Goal: Information Seeking & Learning: Compare options

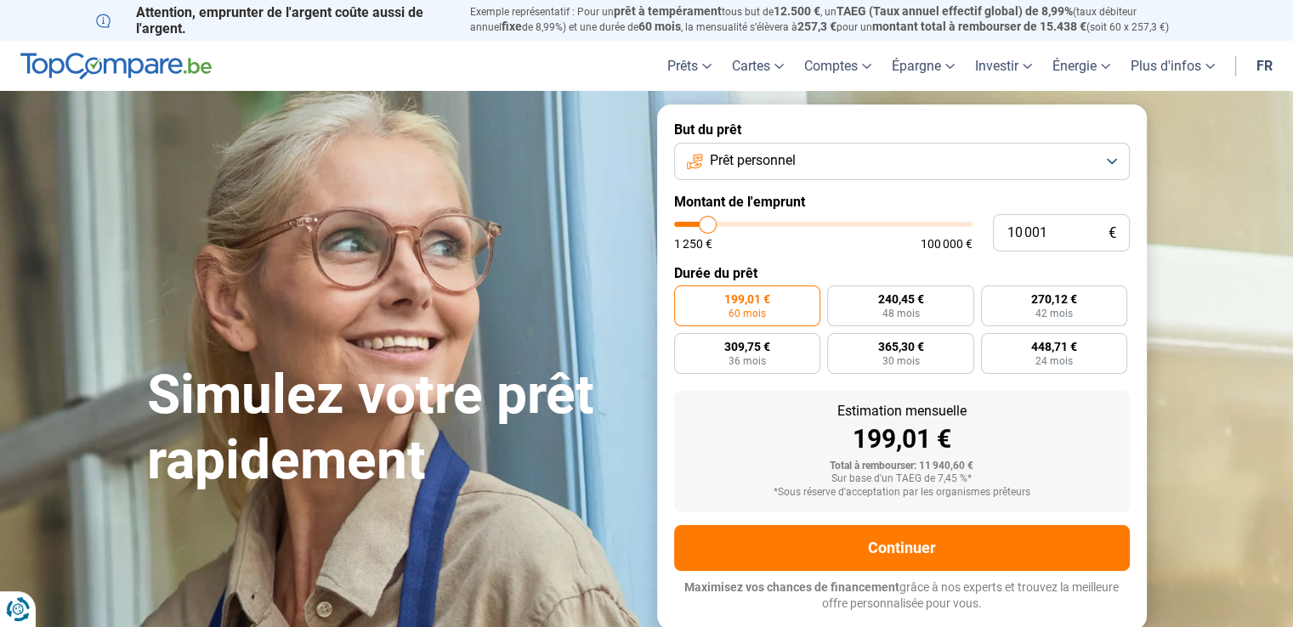
type input "9 500"
type input "9500"
type input "8 750"
type input "8750"
type input "7 250"
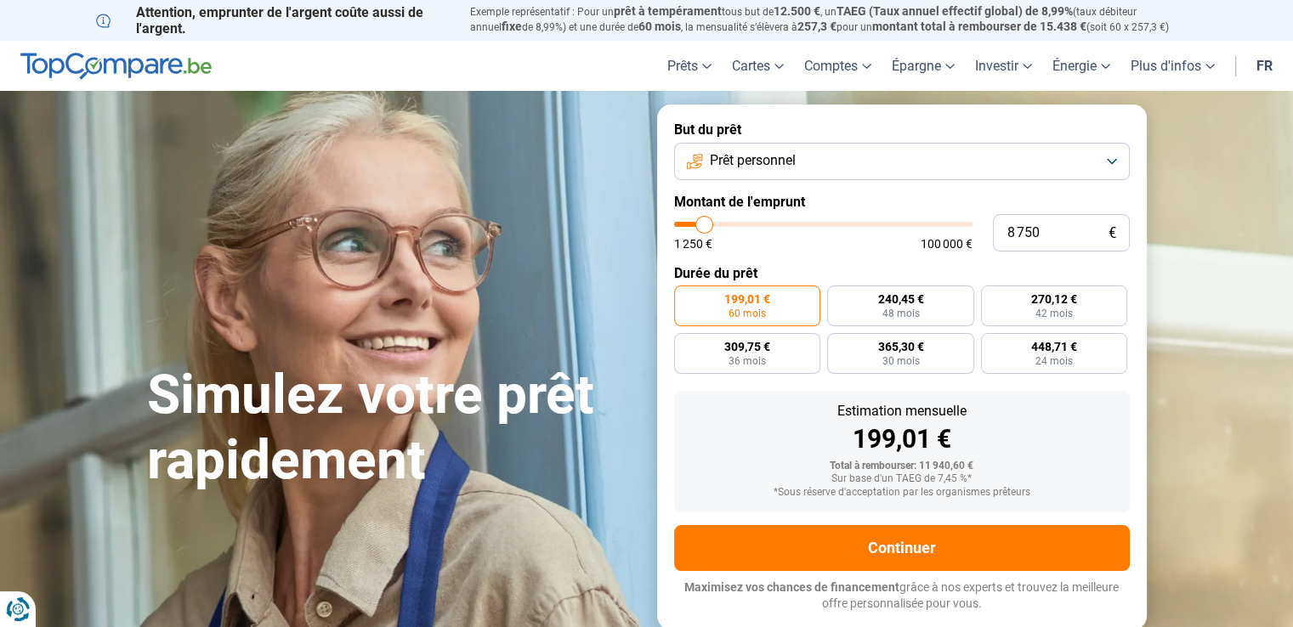
type input "7250"
type input "6 250"
type input "6250"
type input "6 000"
type input "6000"
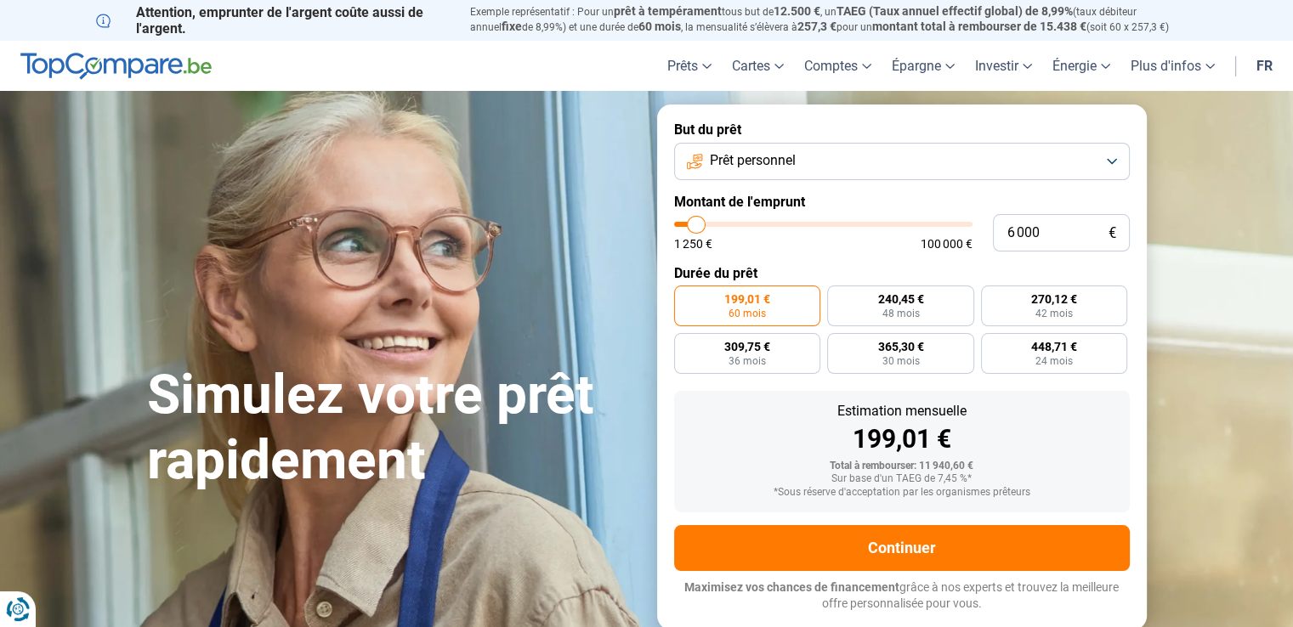
type input "5 250"
type input "5250"
type input "5 000"
type input "5000"
type input "4 750"
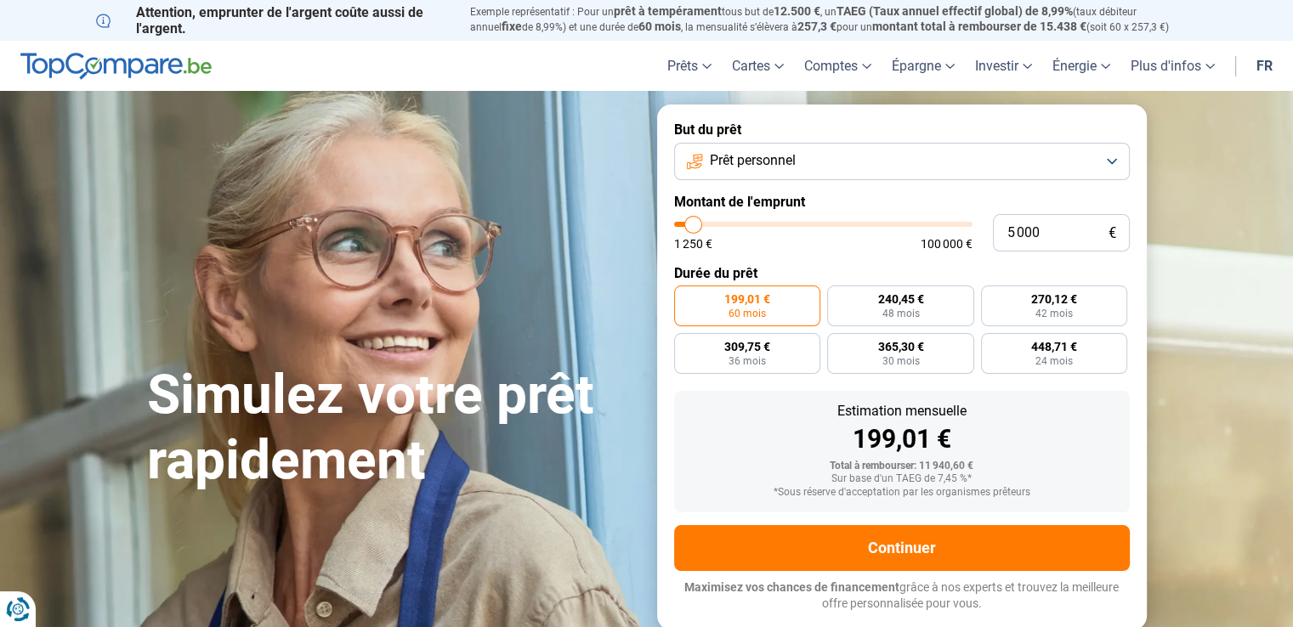
type input "4750"
type input "4 500"
type input "4500"
type input "4 250"
type input "4250"
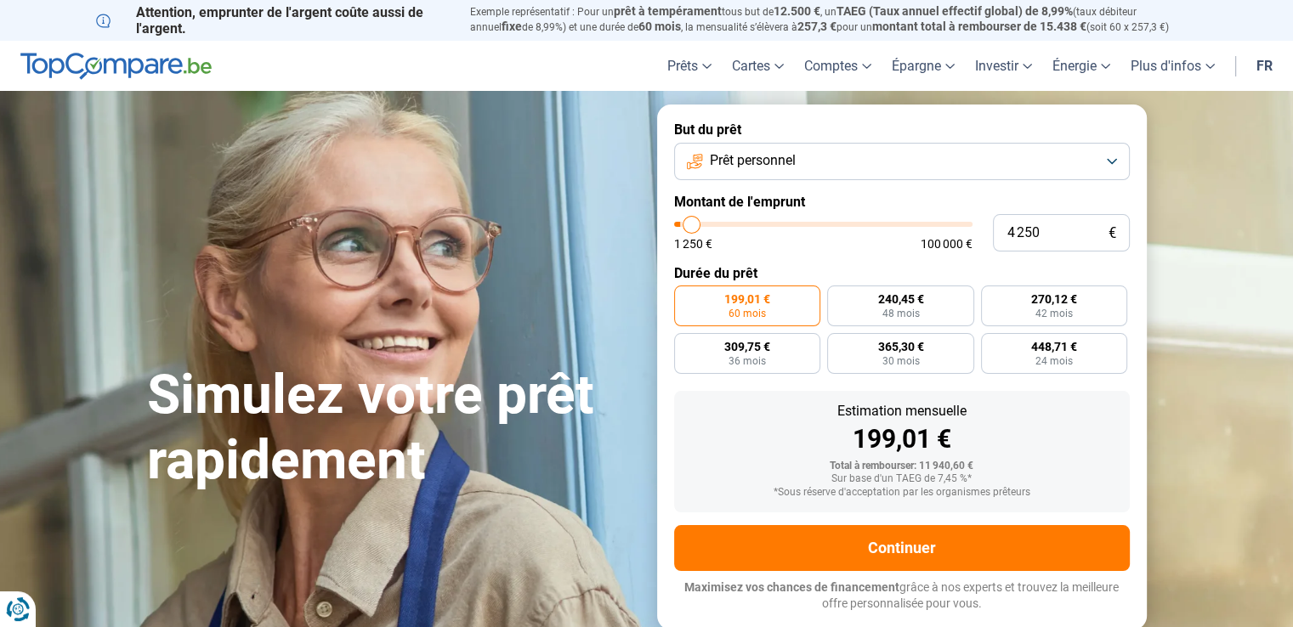
type input "3 250"
type input "3250"
type input "1 500"
type input "1500"
type input "1 250"
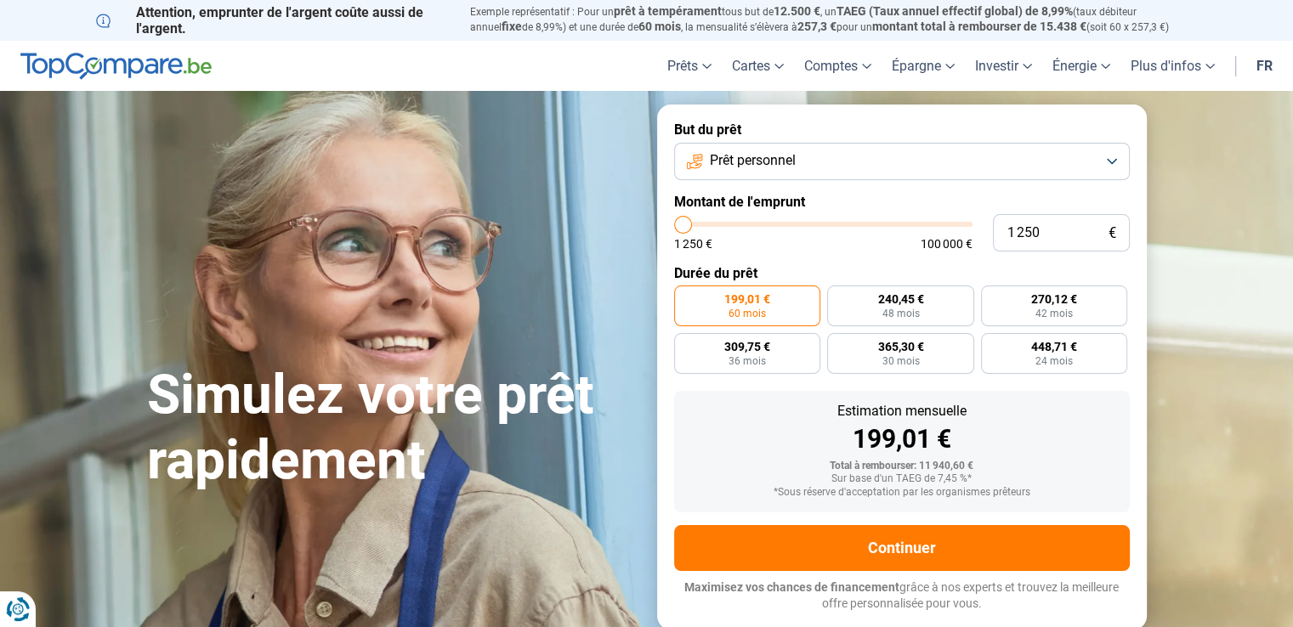
drag, startPoint x: 708, startPoint y: 226, endPoint x: 661, endPoint y: 226, distance: 47.6
type input "1250"
click at [674, 226] on input "range" at bounding box center [823, 224] width 298 height 5
radio input "true"
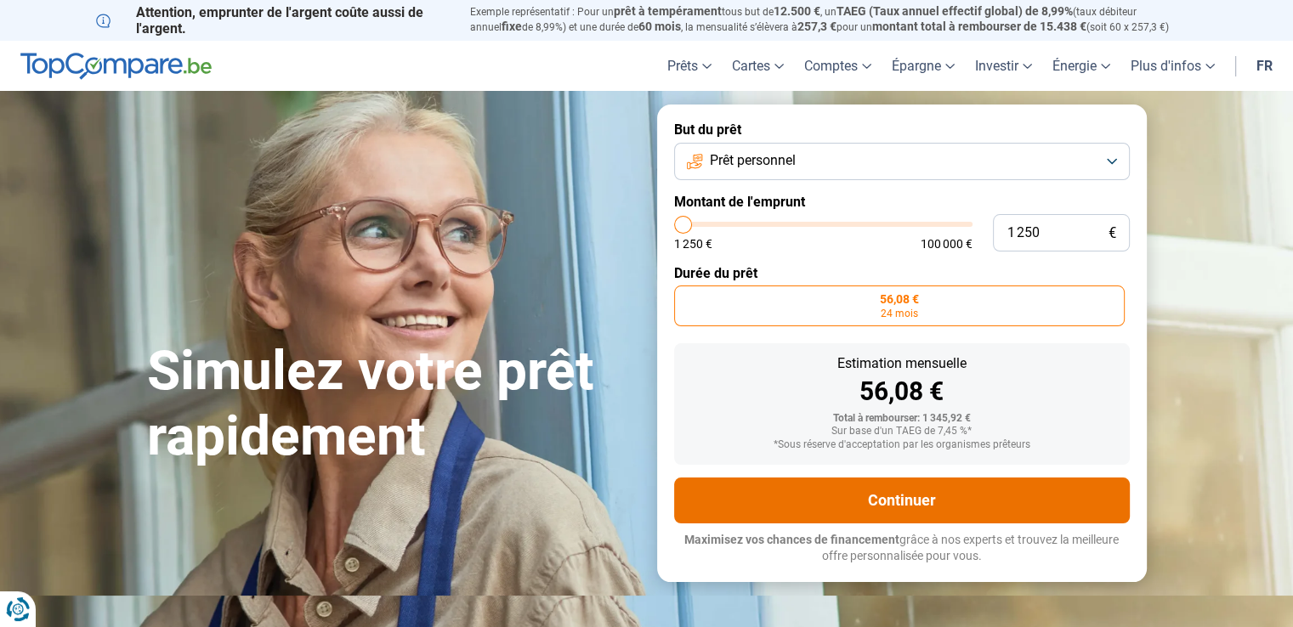
click at [927, 497] on button "Continuer" at bounding box center [902, 501] width 456 height 46
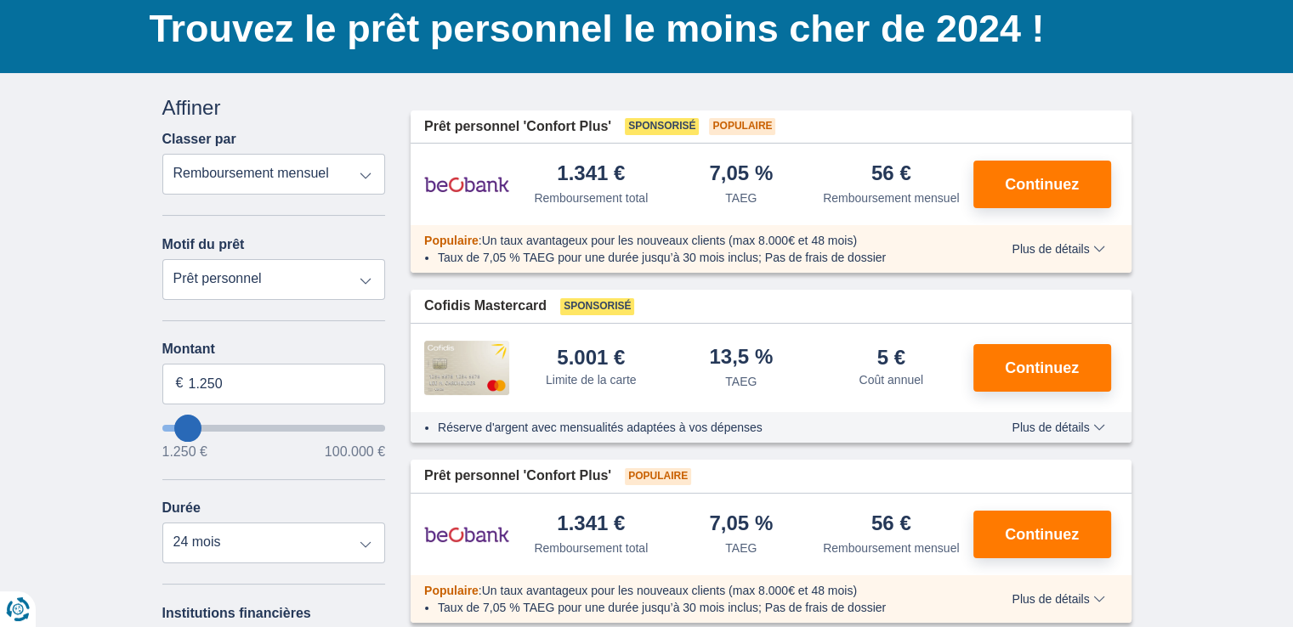
scroll to position [85, 0]
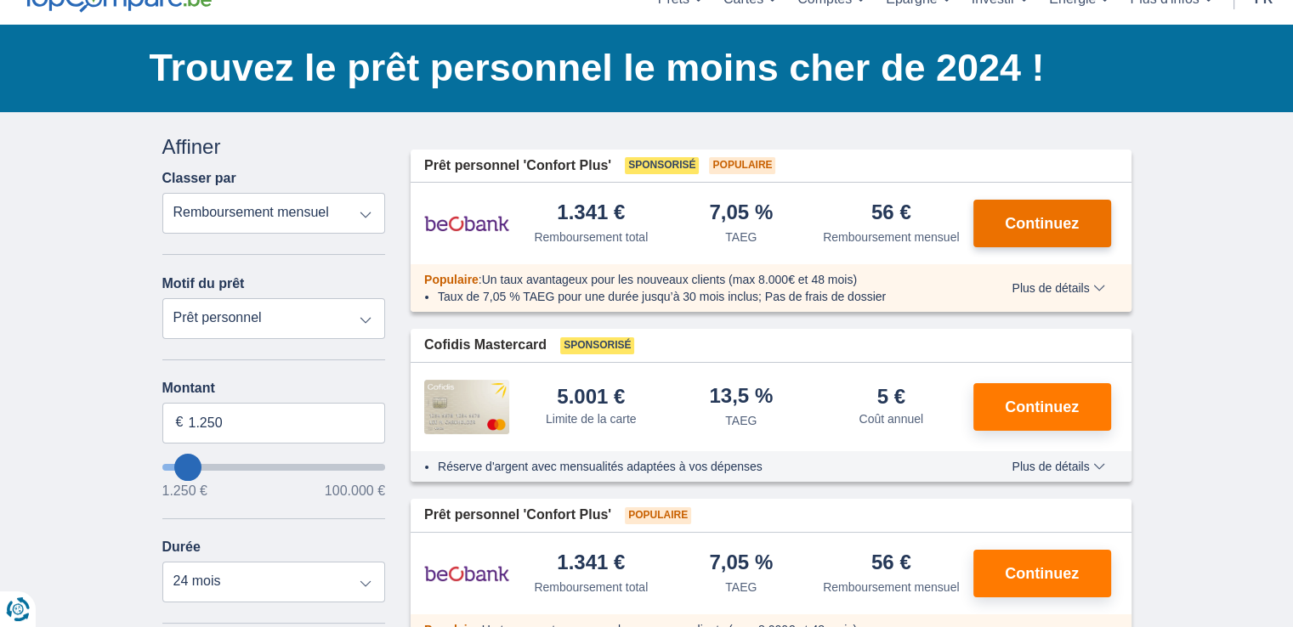
click at [1027, 229] on span "Continuez" at bounding box center [1042, 223] width 74 height 15
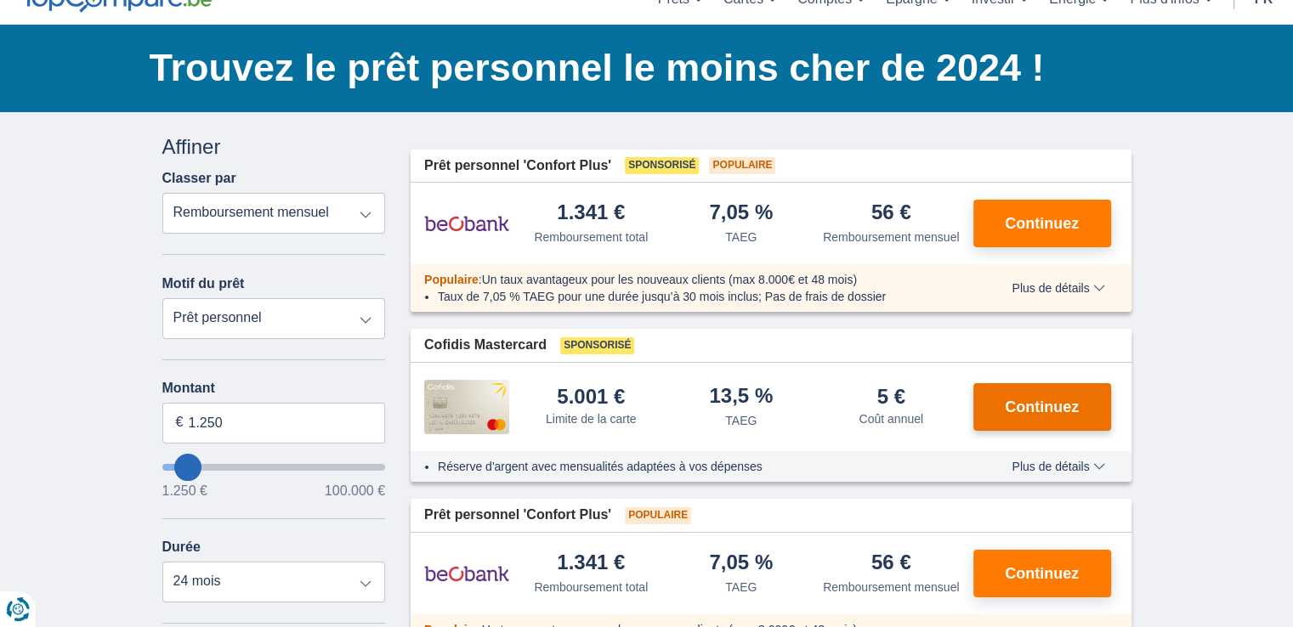
click at [1037, 404] on span "Continuez" at bounding box center [1042, 407] width 74 height 15
